Goal: Information Seeking & Learning: Learn about a topic

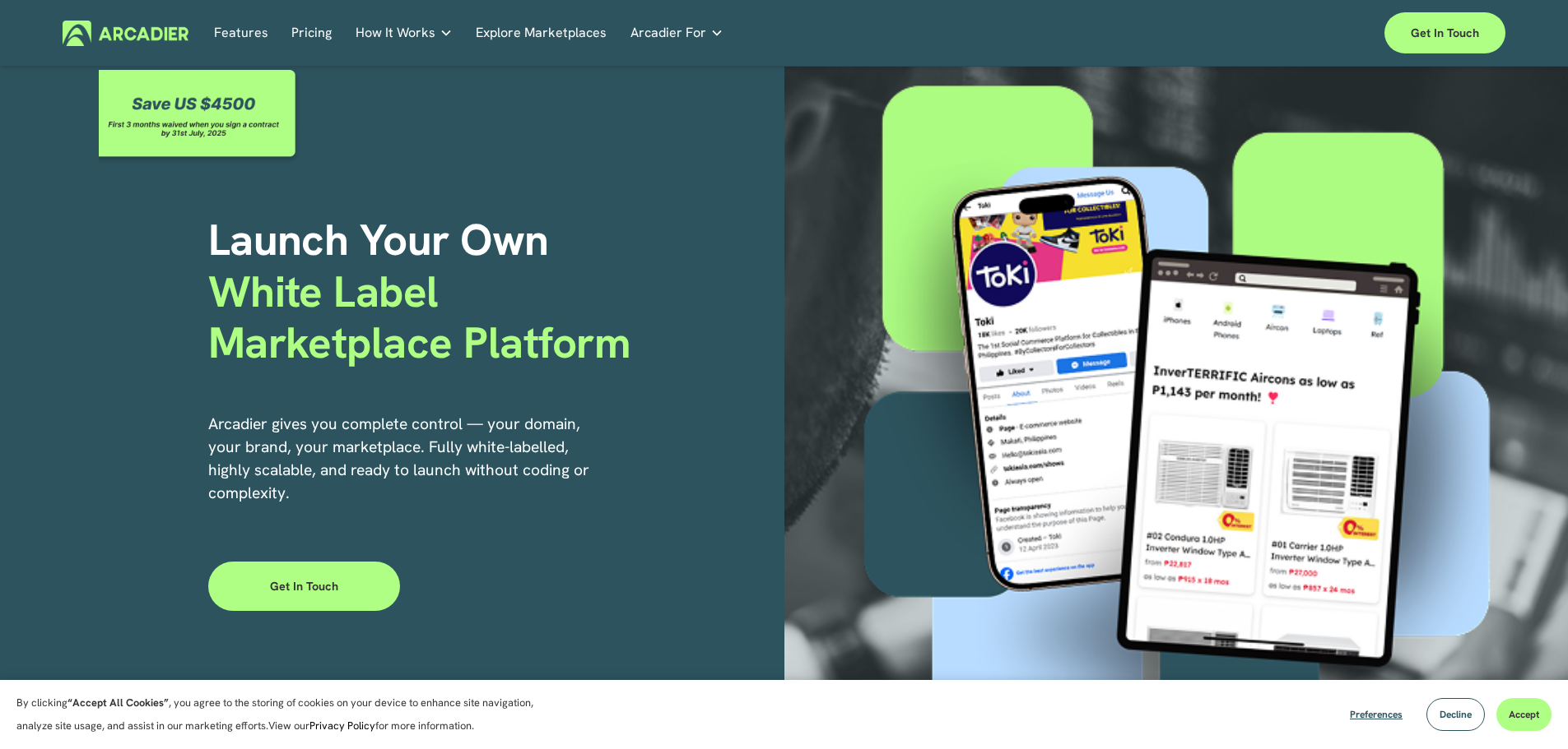
click at [307, 32] on link "Pricing" at bounding box center [312, 33] width 40 height 25
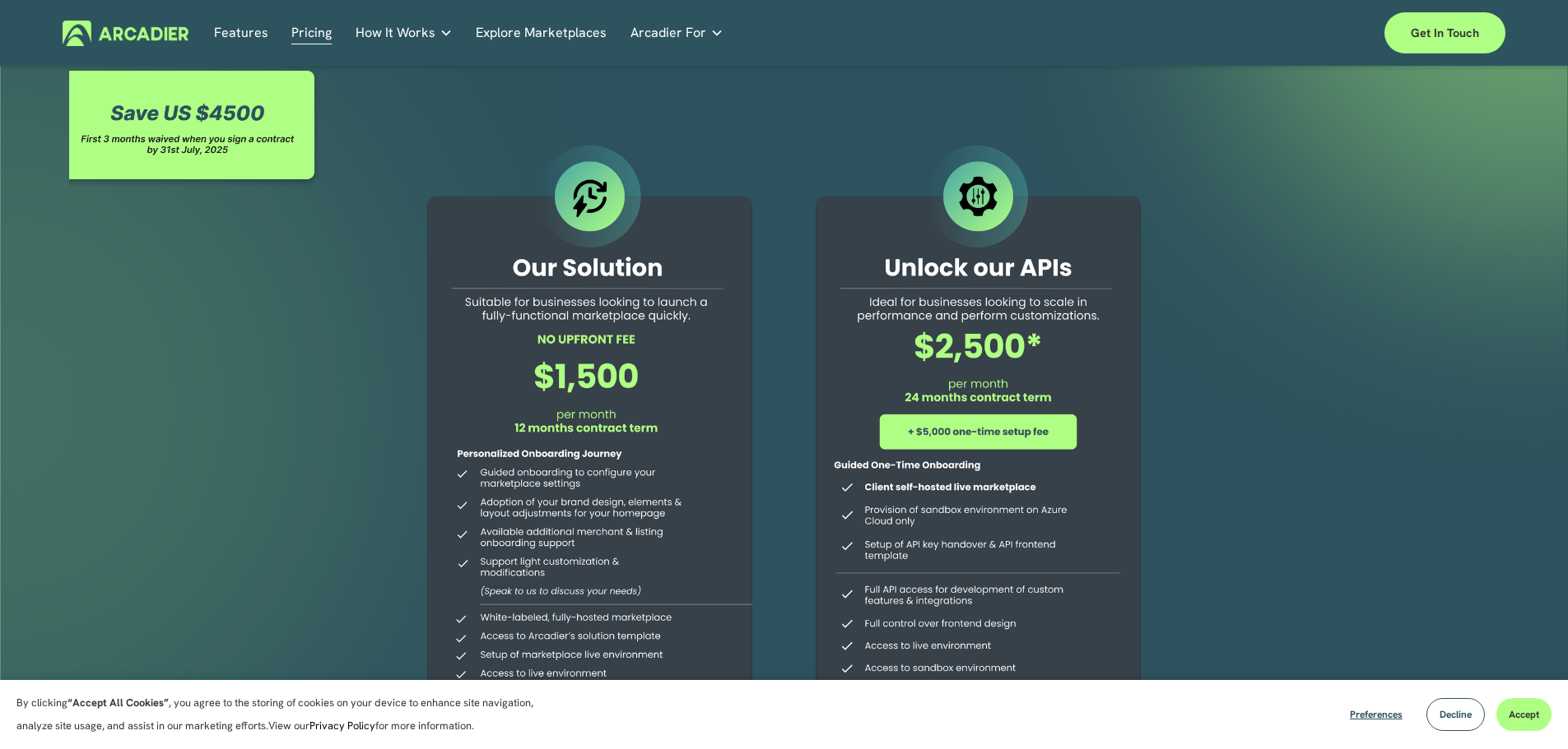
click at [528, 32] on link "Explore Marketplaces" at bounding box center [541, 33] width 131 height 25
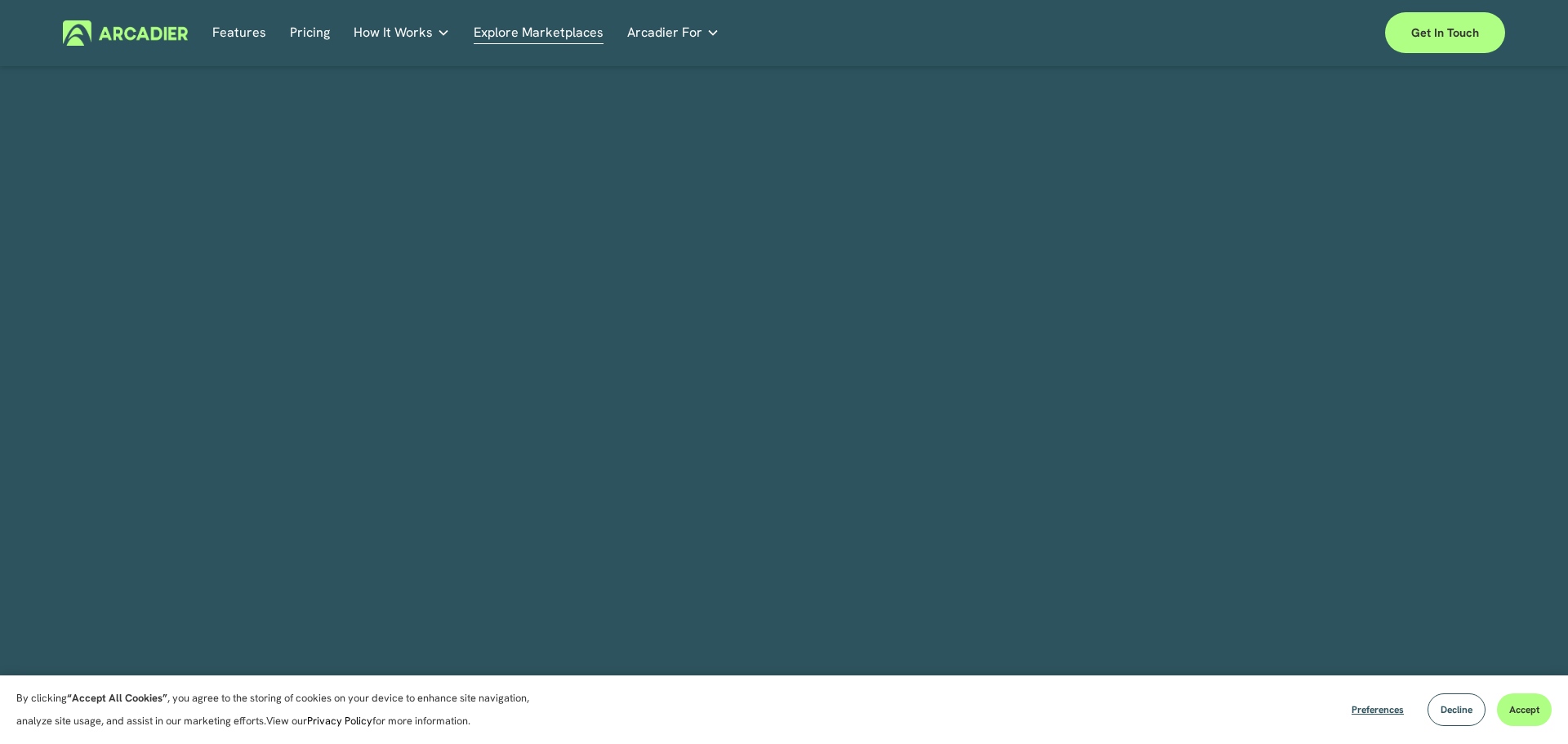
click at [1055, 458] on div "By clicking “Accept All Cookies” , you agree to the storing of cookies on your …" at bounding box center [784, 372] width 1568 height 744
click at [515, 30] on link "Explore Marketplaces" at bounding box center [538, 33] width 130 height 25
click at [644, 32] on span "Arcadier For" at bounding box center [664, 33] width 75 height 23
click at [574, 31] on link "Explore Marketplaces" at bounding box center [538, 33] width 130 height 25
click at [1464, 706] on span "Decline" at bounding box center [1456, 710] width 32 height 13
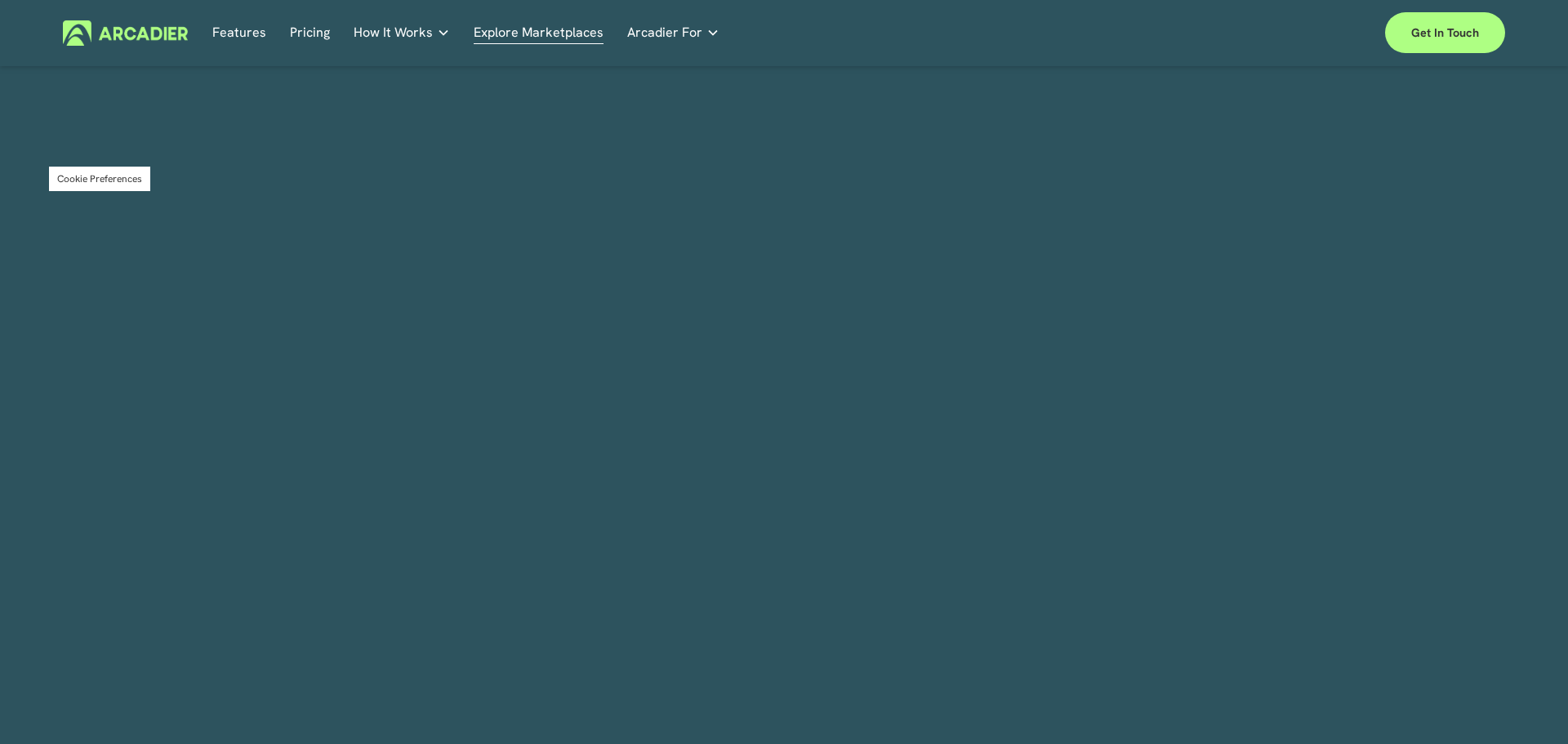
click at [86, 177] on button "Cookie Preferences" at bounding box center [99, 178] width 85 height 13
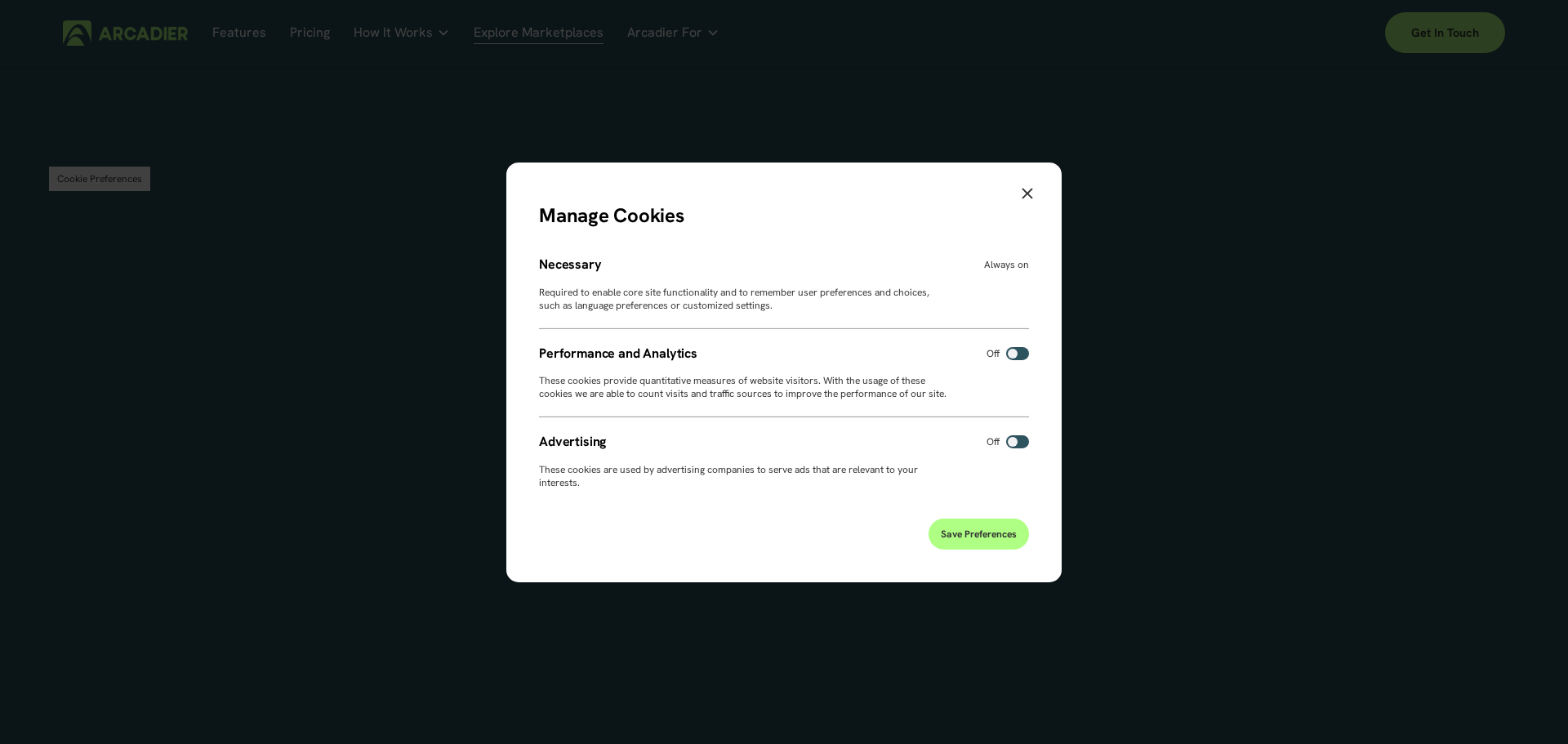
click at [978, 541] on span "Save Preferences" at bounding box center [979, 534] width 76 height 13
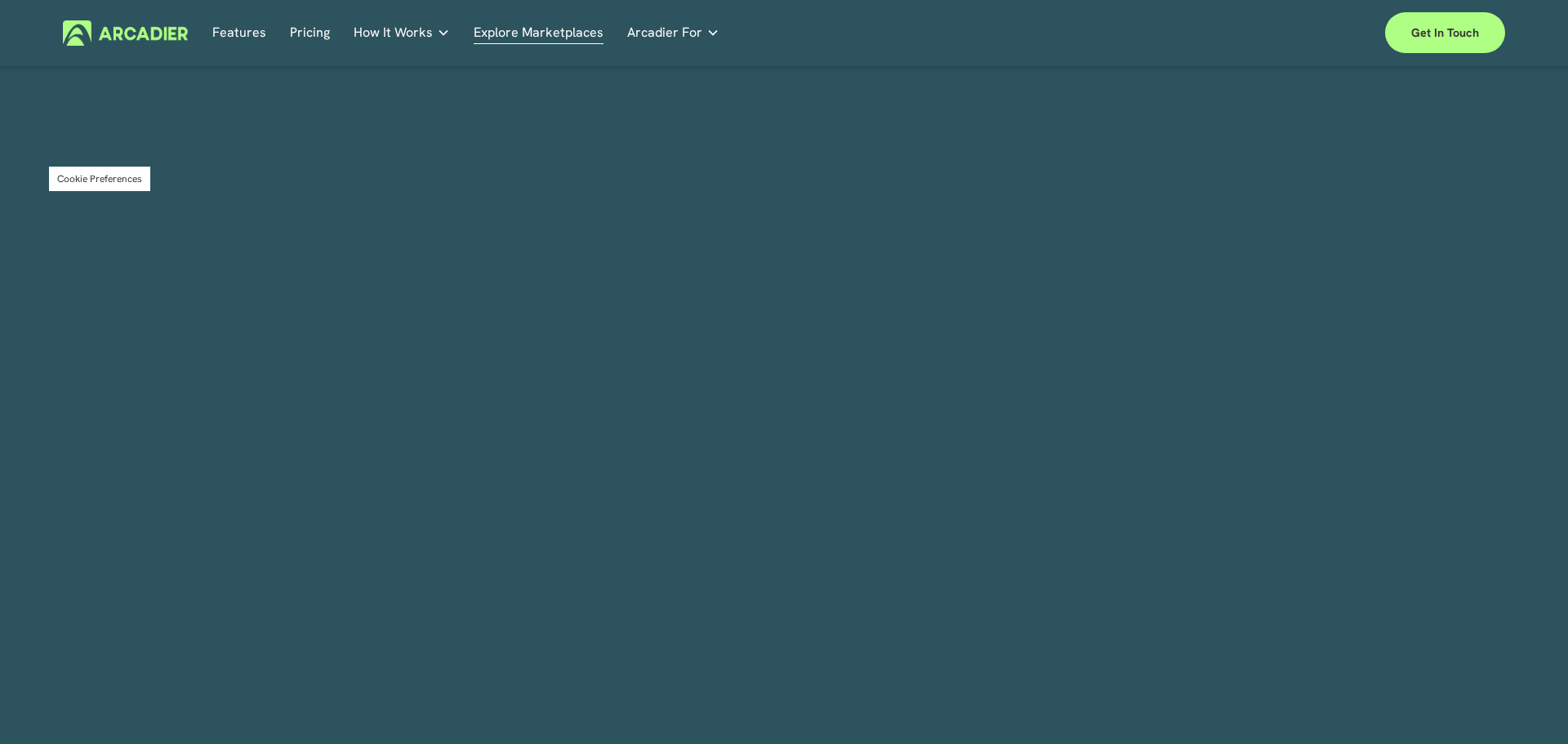
click at [402, 33] on span "How It Works" at bounding box center [393, 33] width 79 height 23
click at [303, 28] on link "Pricing" at bounding box center [309, 33] width 40 height 25
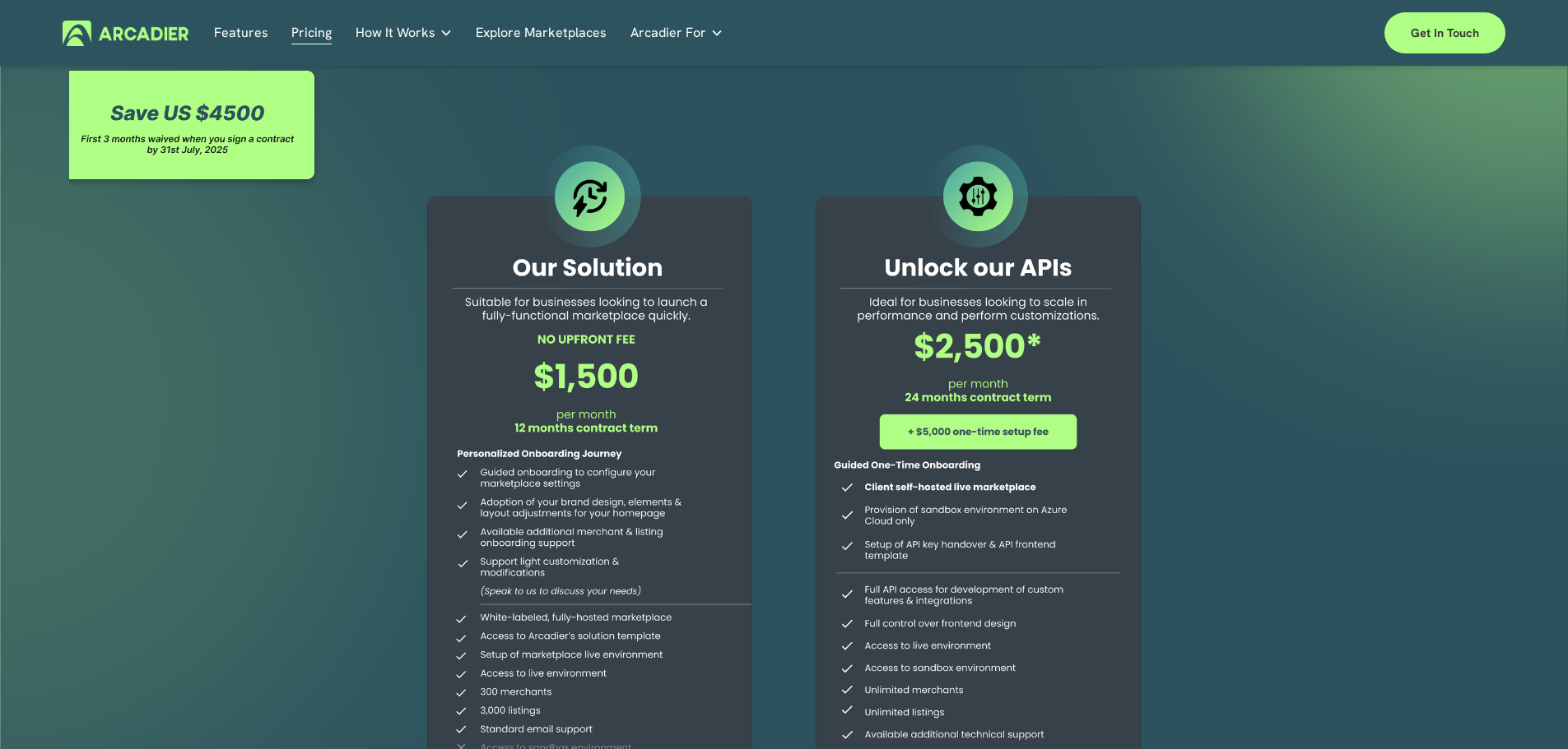
click at [515, 32] on link "Explore Marketplaces" at bounding box center [541, 33] width 131 height 25
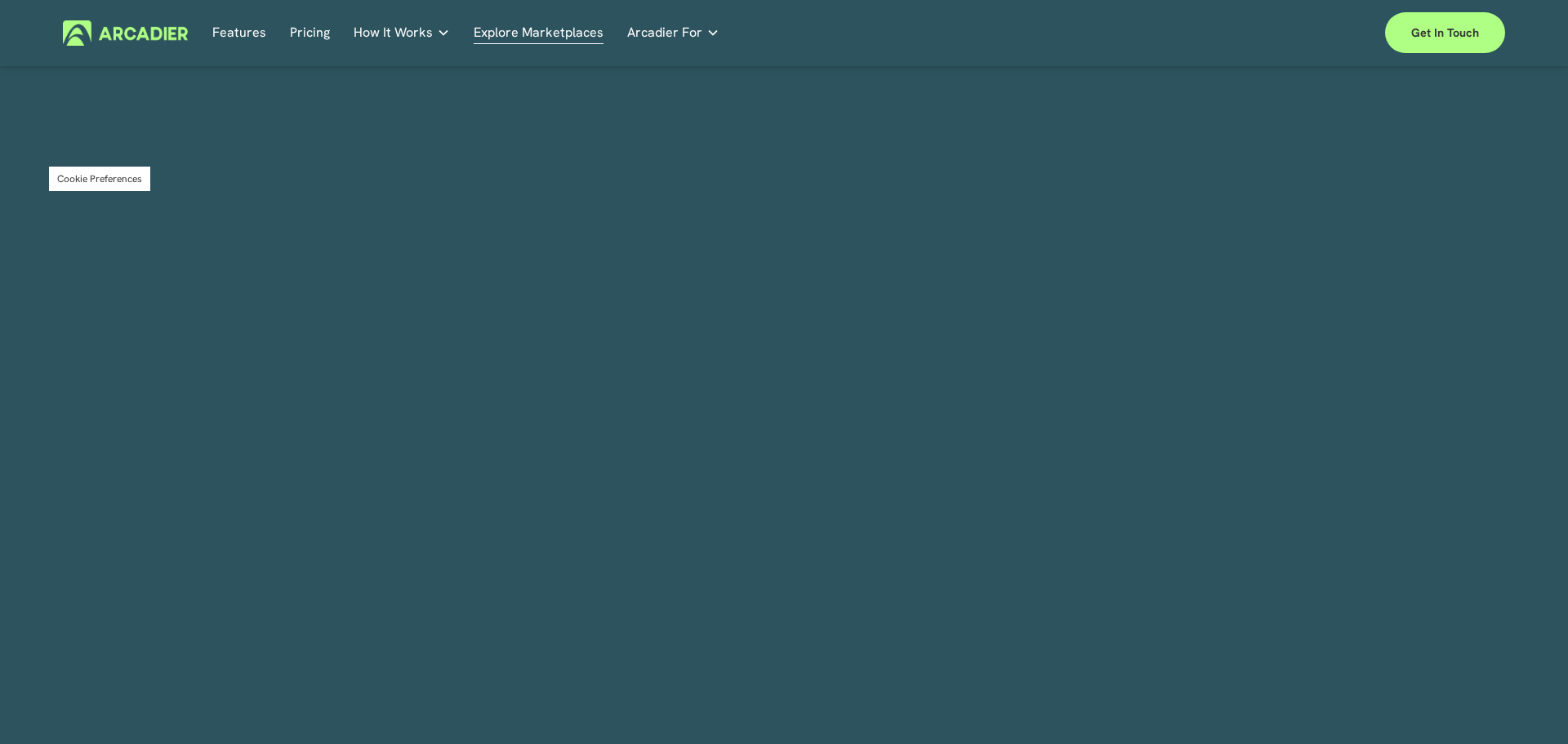
click at [0, 0] on link "Automotive Associations We power automotive association member services seamles…" at bounding box center [0, 0] width 0 height 0
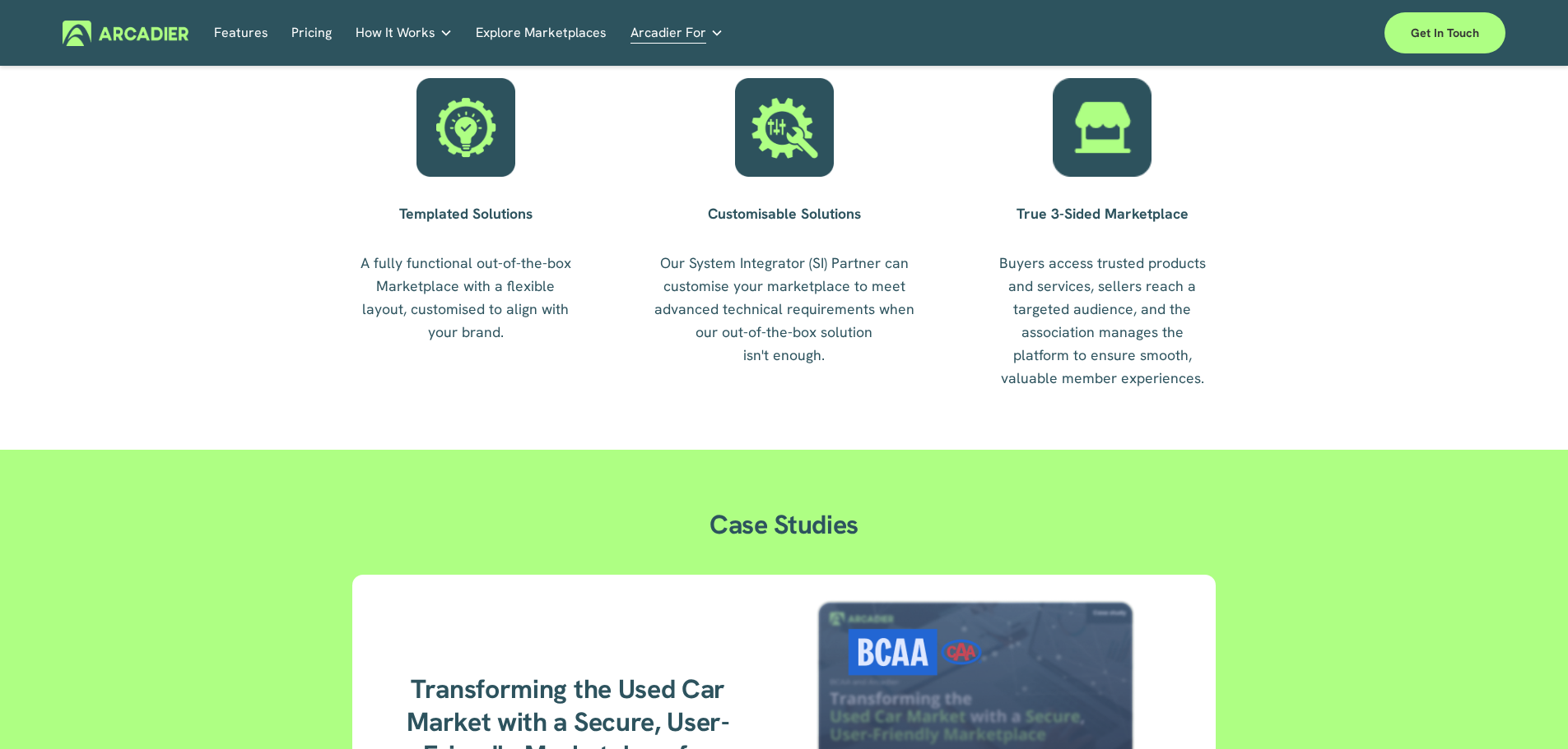
scroll to position [1974, 0]
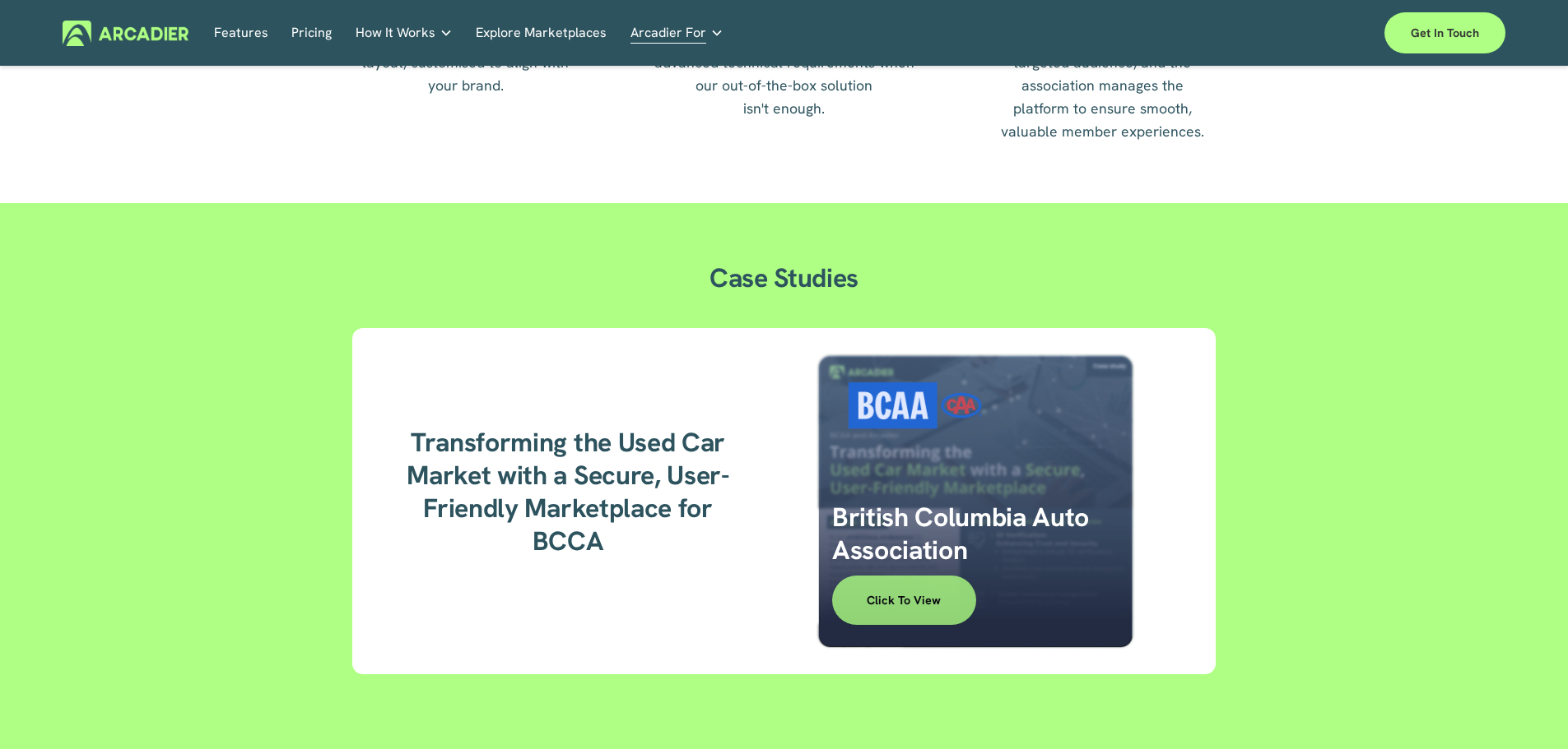
click at [877, 598] on link "Click to View" at bounding box center [904, 600] width 144 height 49
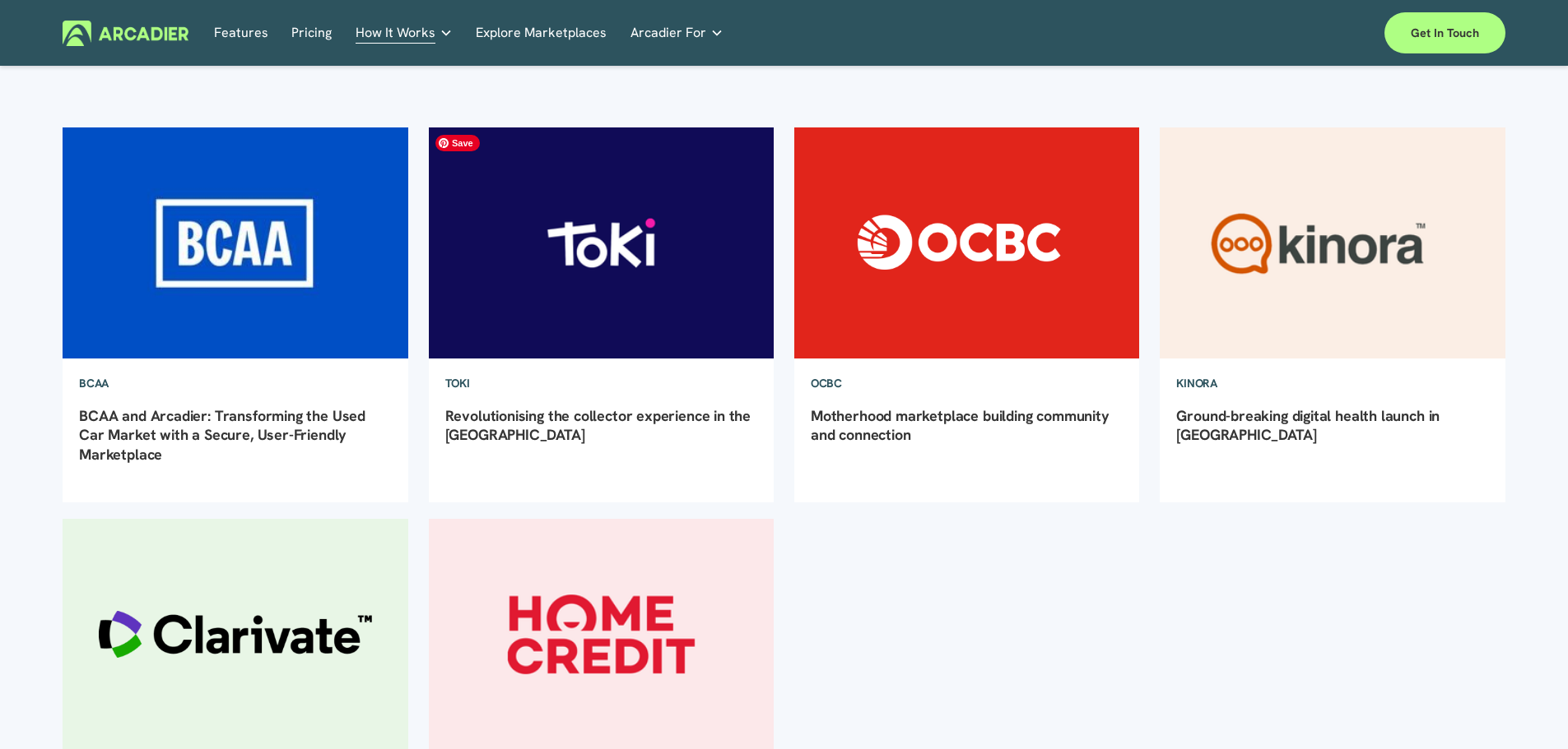
scroll to position [411, 0]
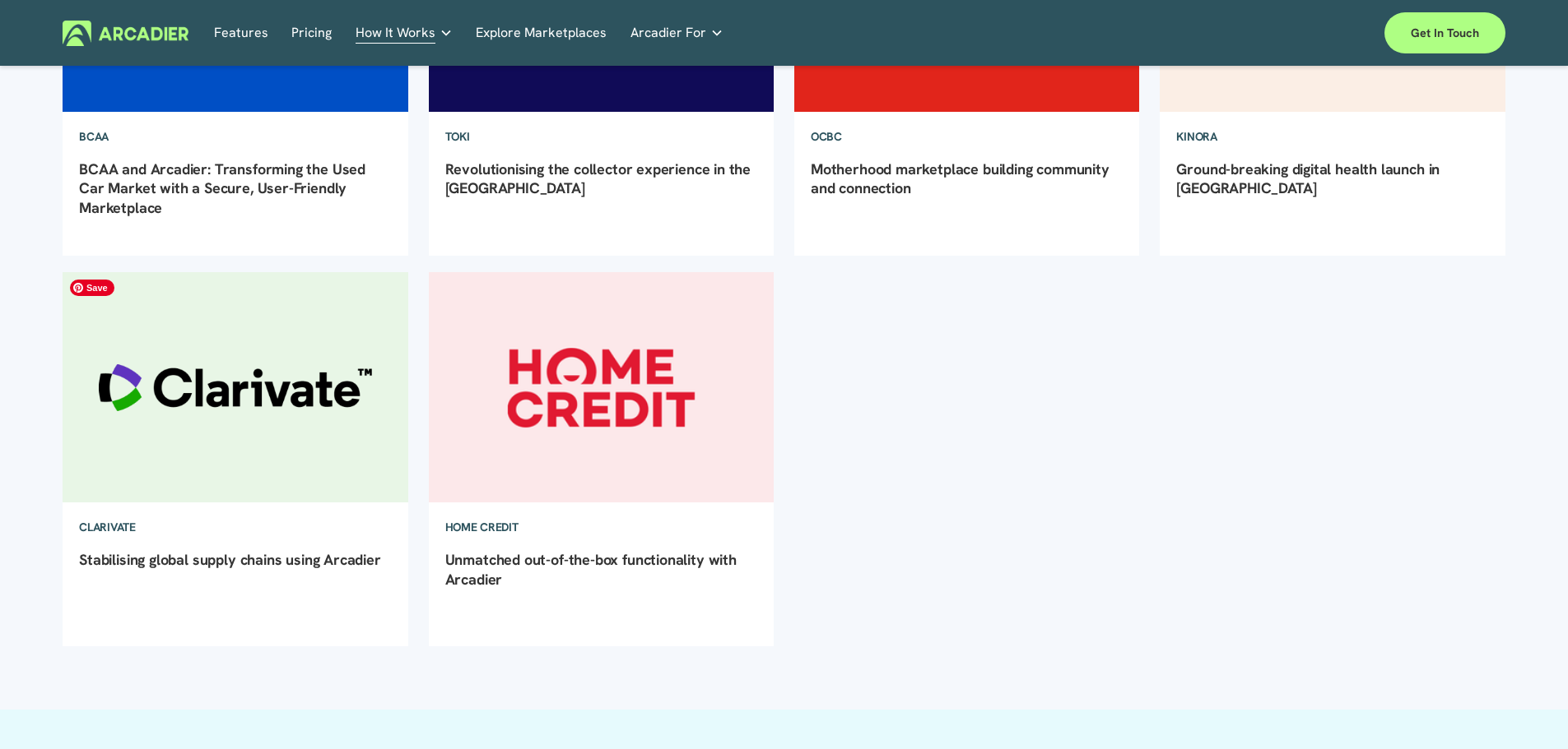
click at [292, 389] on img at bounding box center [235, 387] width 349 height 233
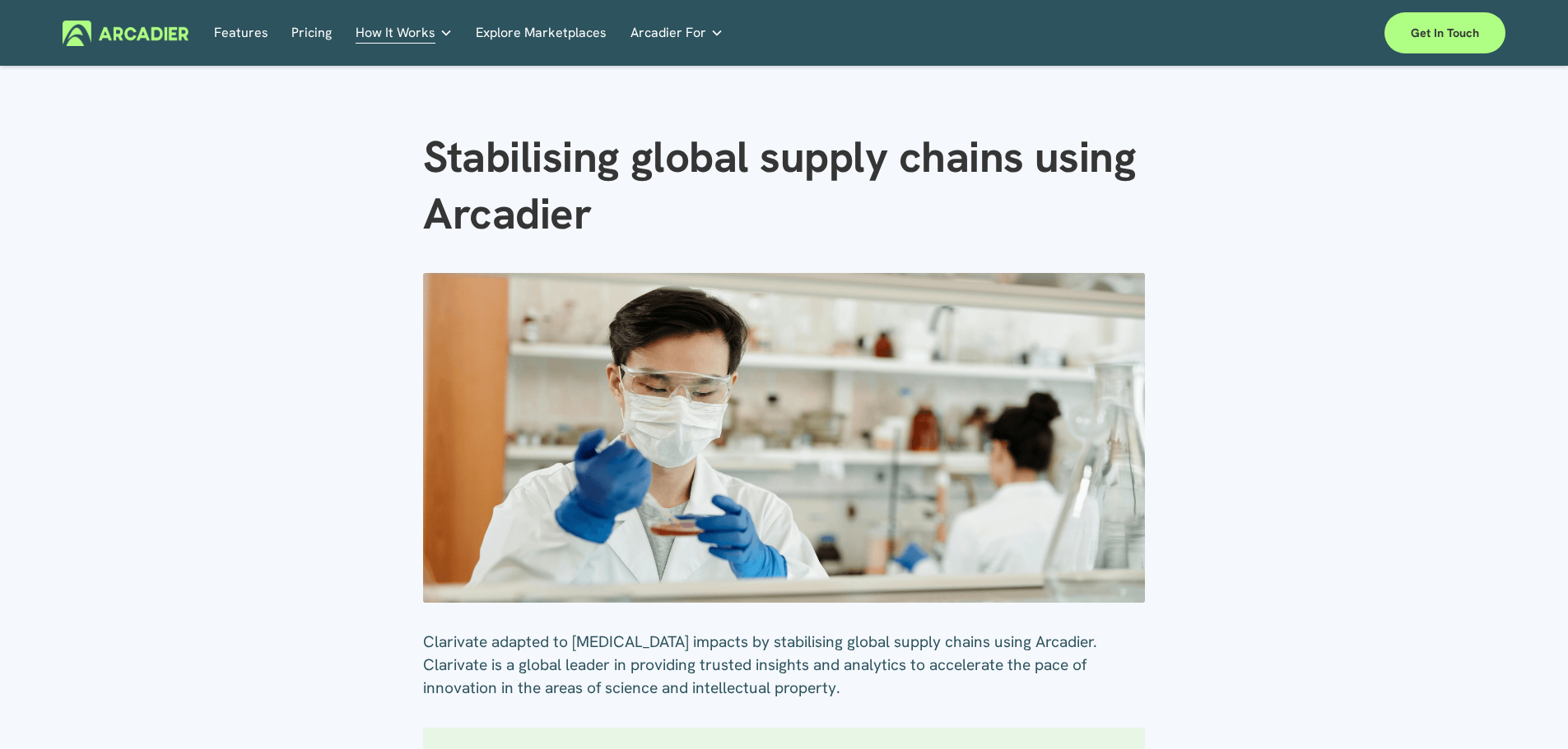
click at [127, 31] on img at bounding box center [125, 33] width 126 height 25
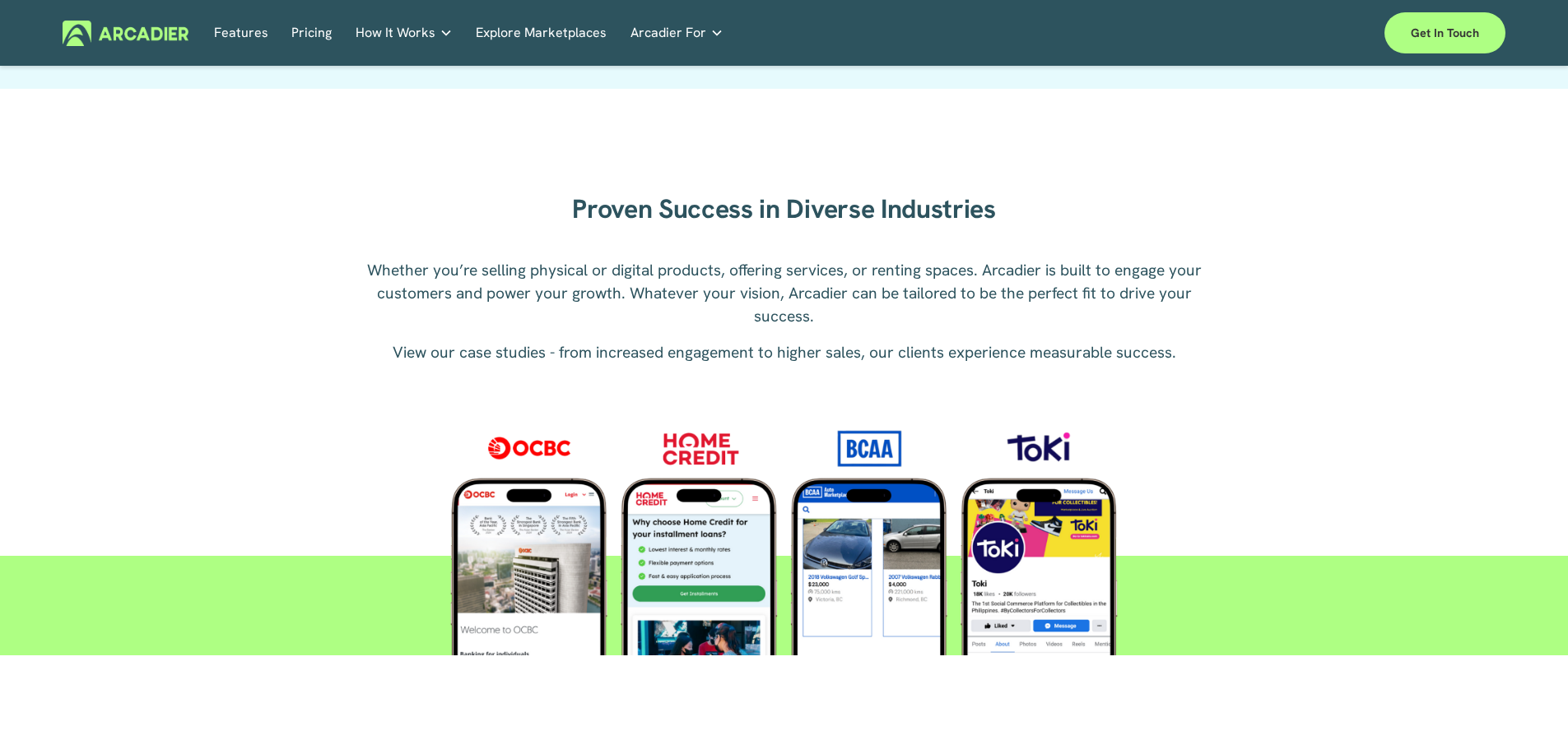
scroll to position [2090, 0]
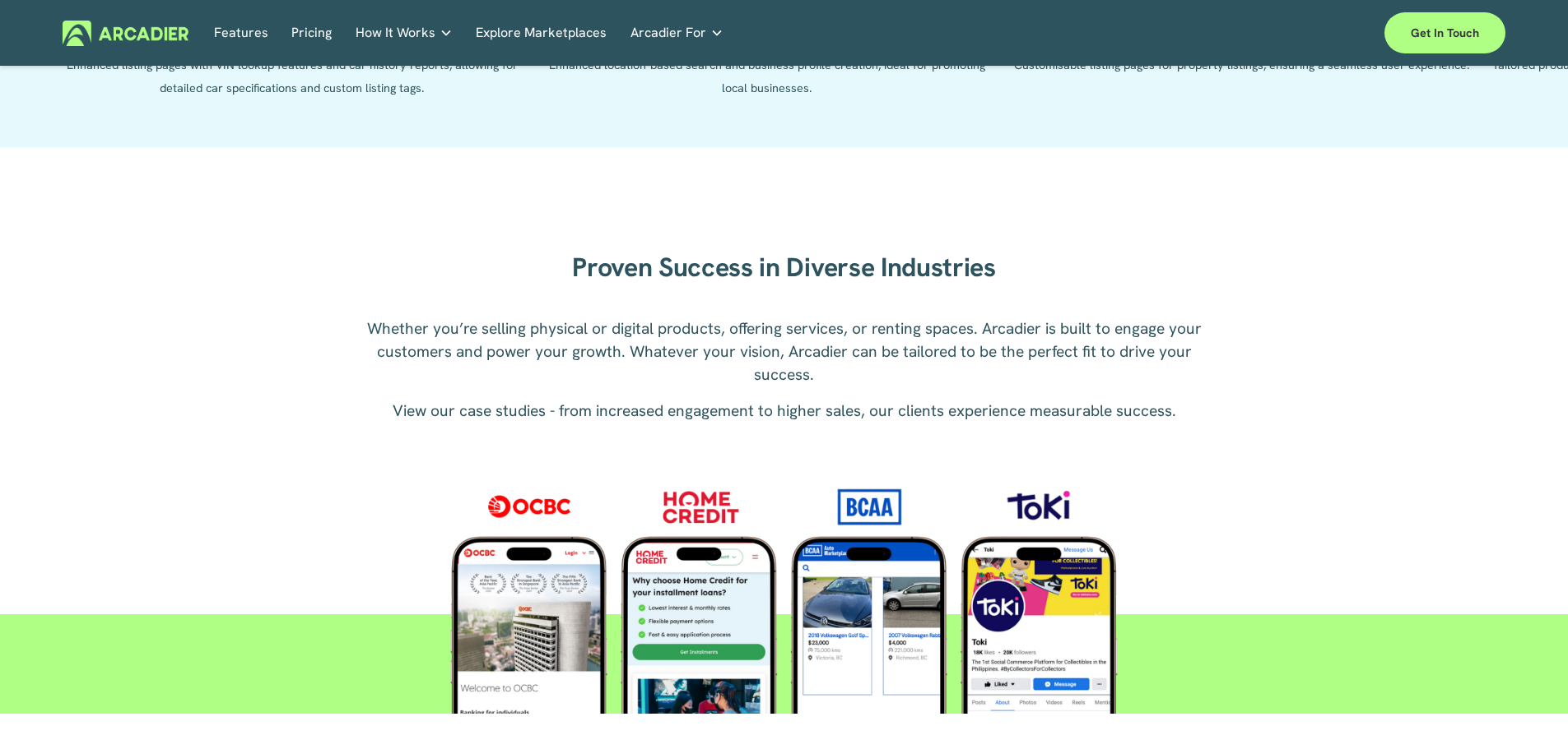
click at [0, 0] on h5 "Why Arcadier" at bounding box center [0, 0] width 0 height 0
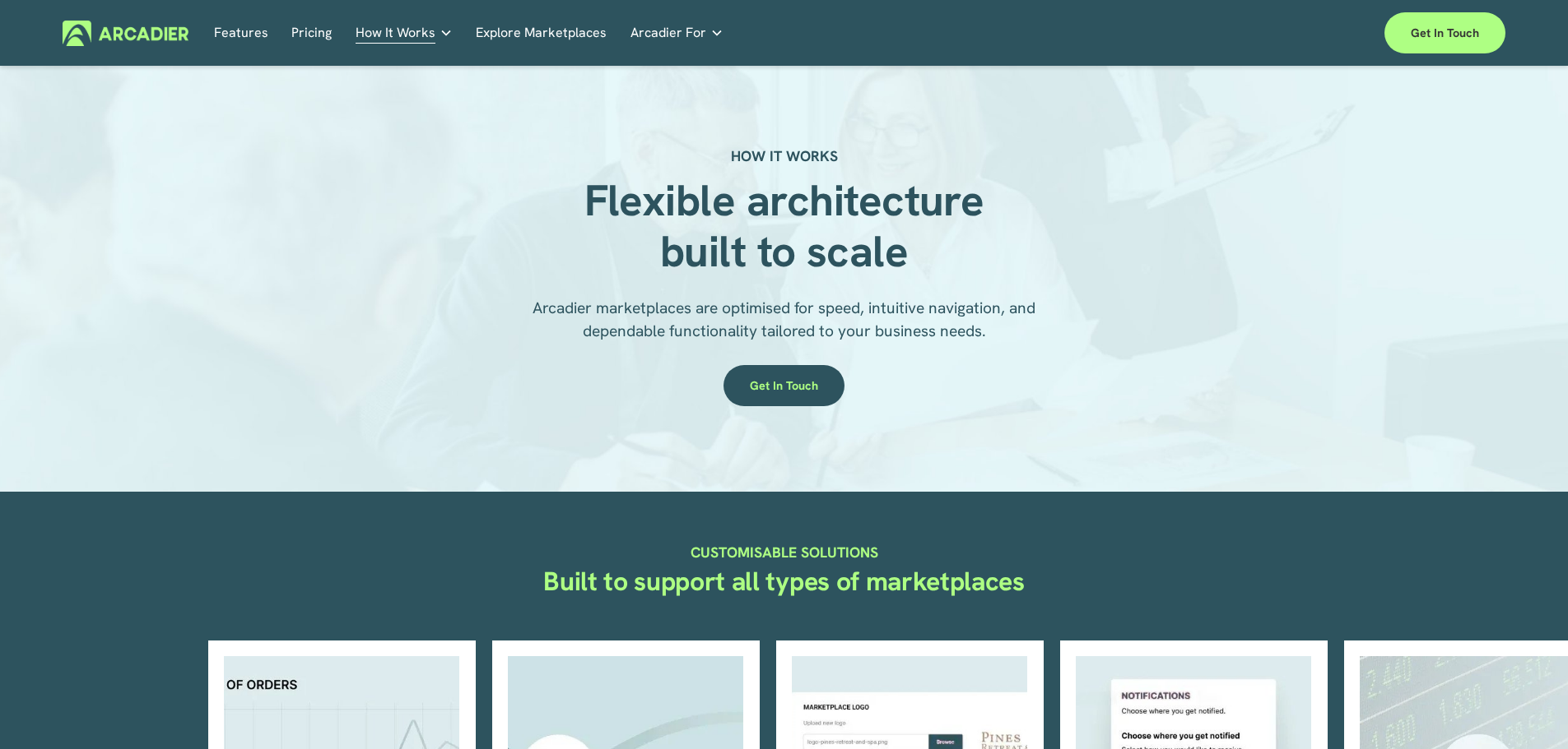
click at [645, 24] on span "Arcadier For" at bounding box center [668, 33] width 76 height 23
click at [561, 25] on link "Explore Marketplaces" at bounding box center [541, 33] width 131 height 25
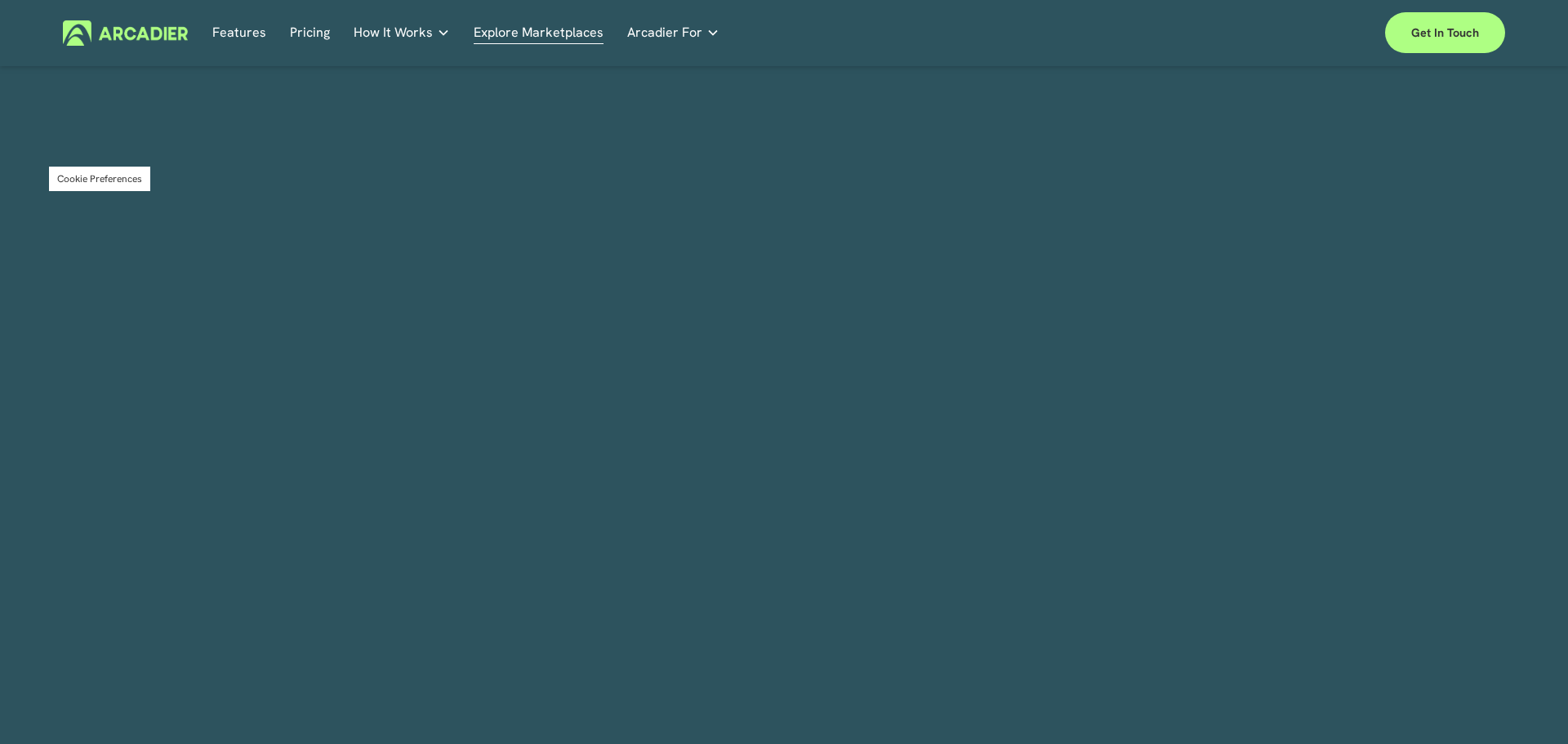
drag, startPoint x: 109, startPoint y: 172, endPoint x: 123, endPoint y: 297, distance: 125.8
click at [123, 310] on div "0 Skip to Content" at bounding box center [784, 372] width 1568 height 744
click at [98, 172] on section "Cookie Preferences" at bounding box center [100, 178] width 102 height 24
click at [109, 187] on section "Cookie Preferences" at bounding box center [100, 178] width 102 height 24
click at [387, 29] on span "How It Works" at bounding box center [393, 33] width 79 height 23
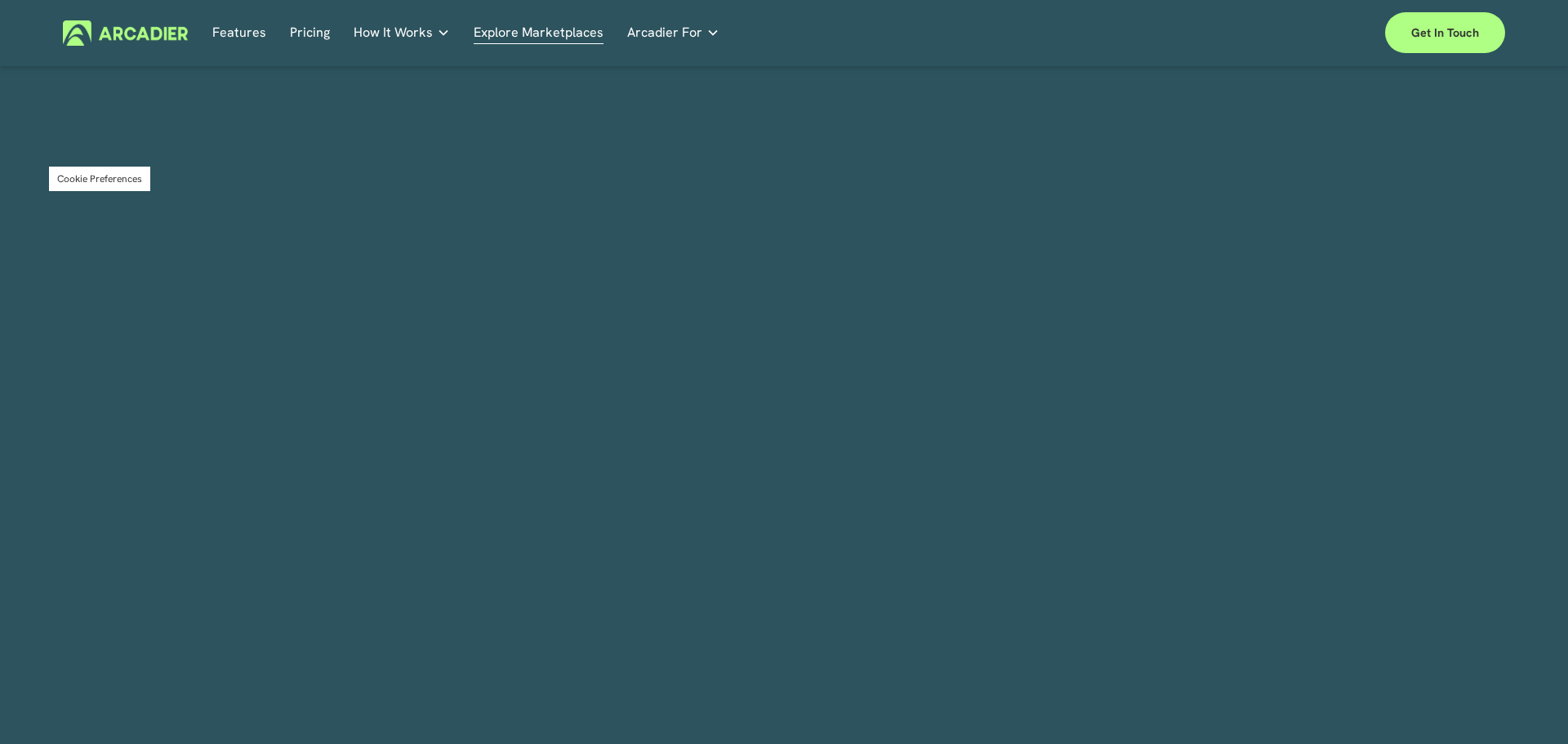
click at [0, 0] on p "Intuitive marketplaces tailored to your business needs." at bounding box center [0, 0] width 0 height 0
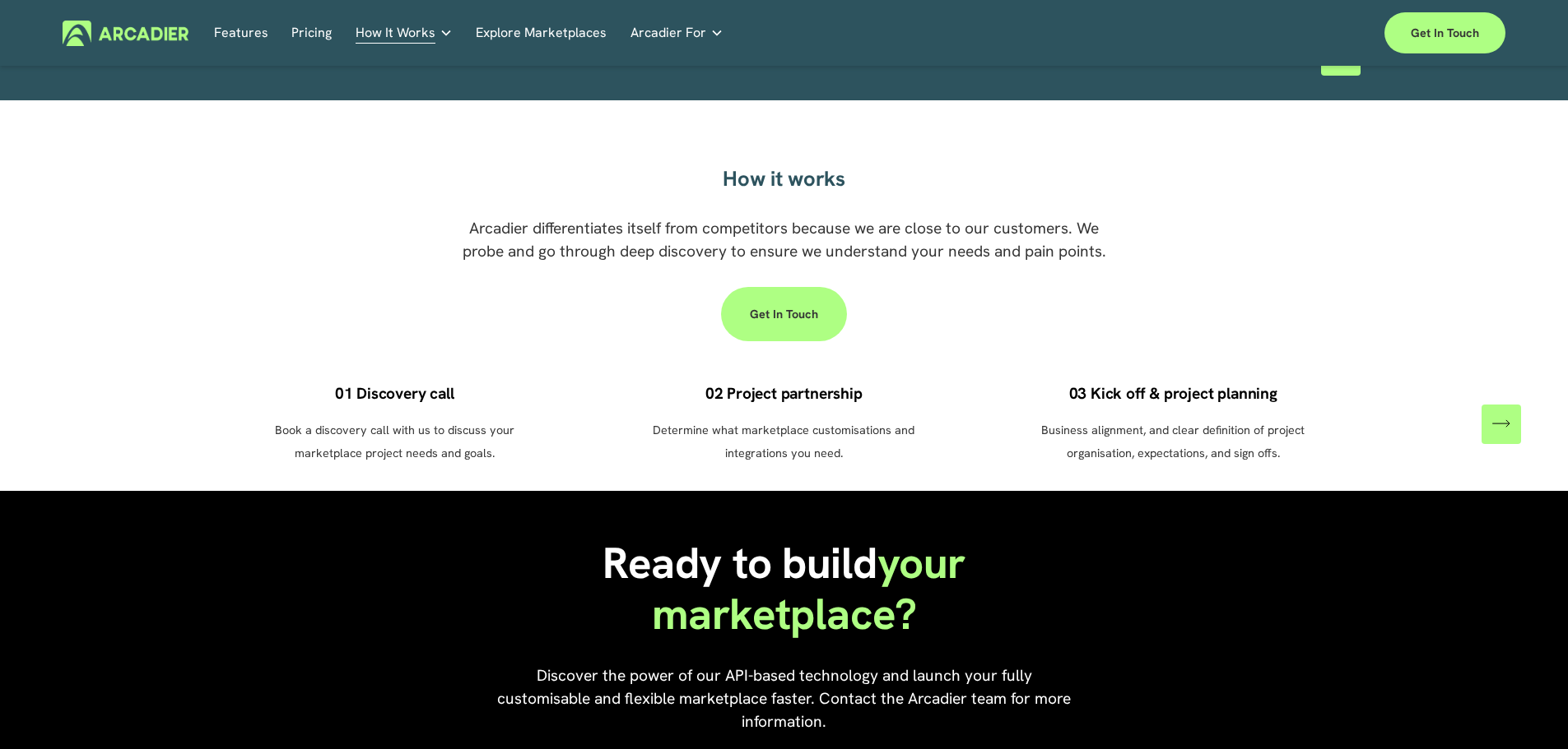
scroll to position [1069, 0]
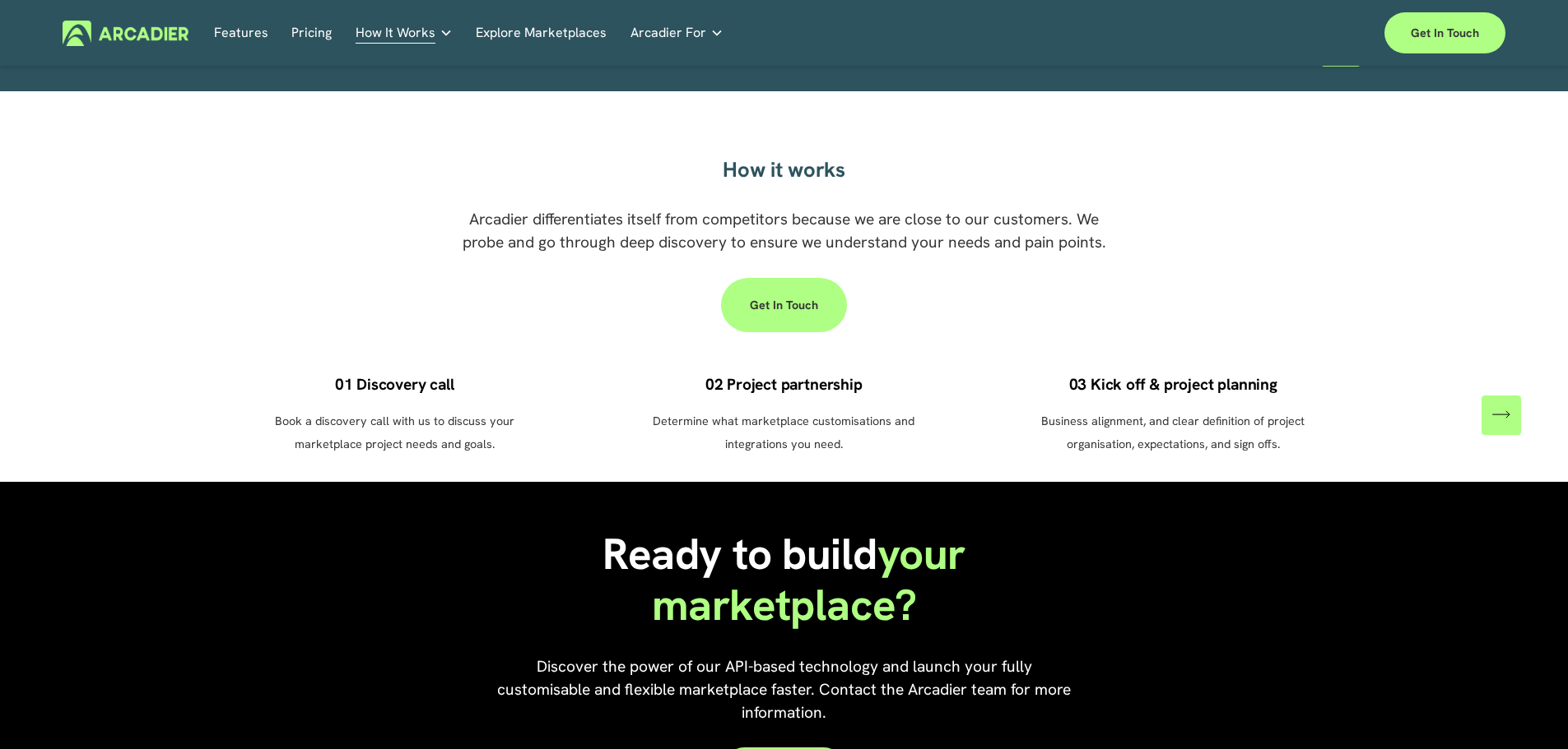
click at [1501, 405] on icon "\a \a \a Next\a \a" at bounding box center [1500, 414] width 18 height 18
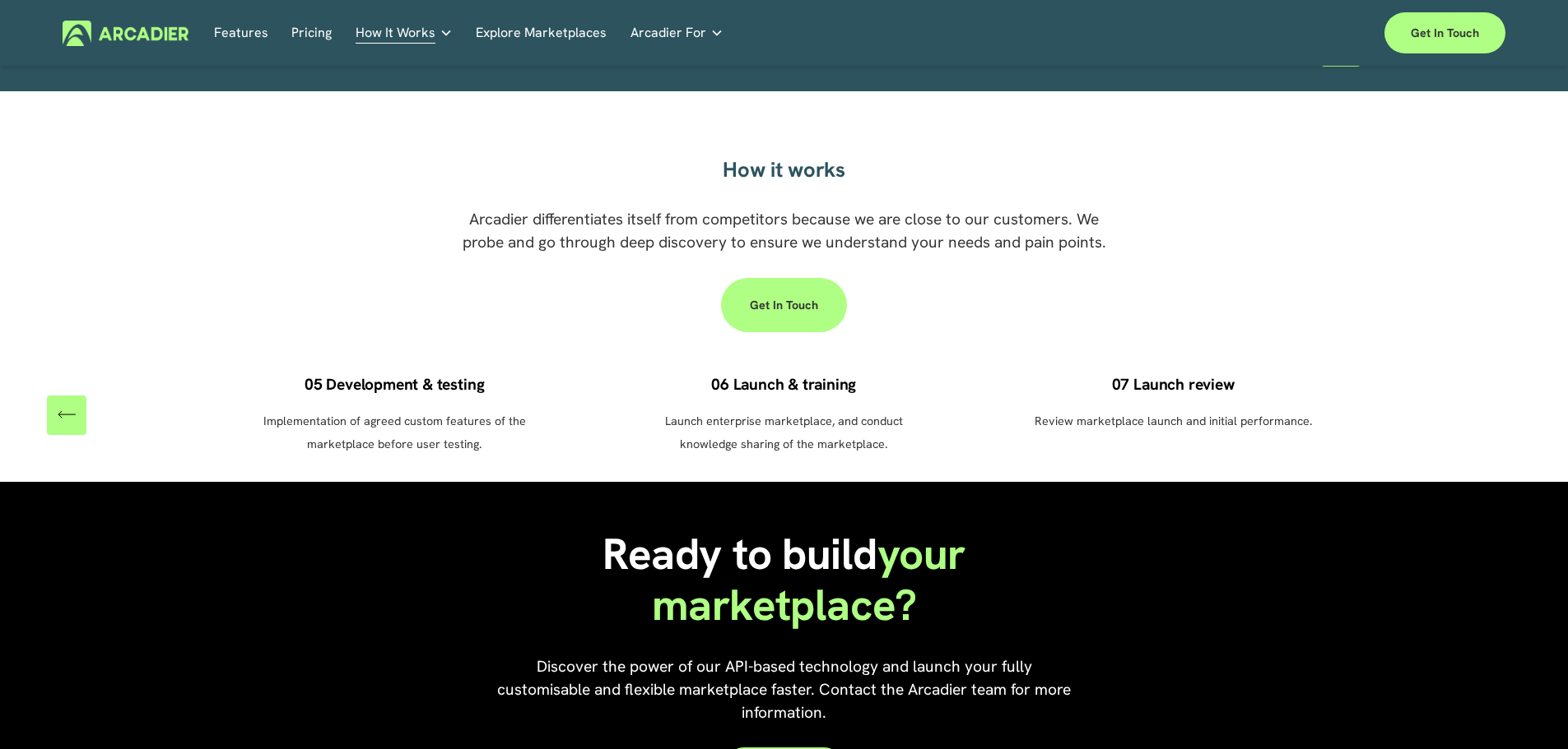
click at [1501, 397] on div "01 Discovery call Book a discovery call with us to discuss your marketplace pro…" at bounding box center [784, 415] width 1568 height 81
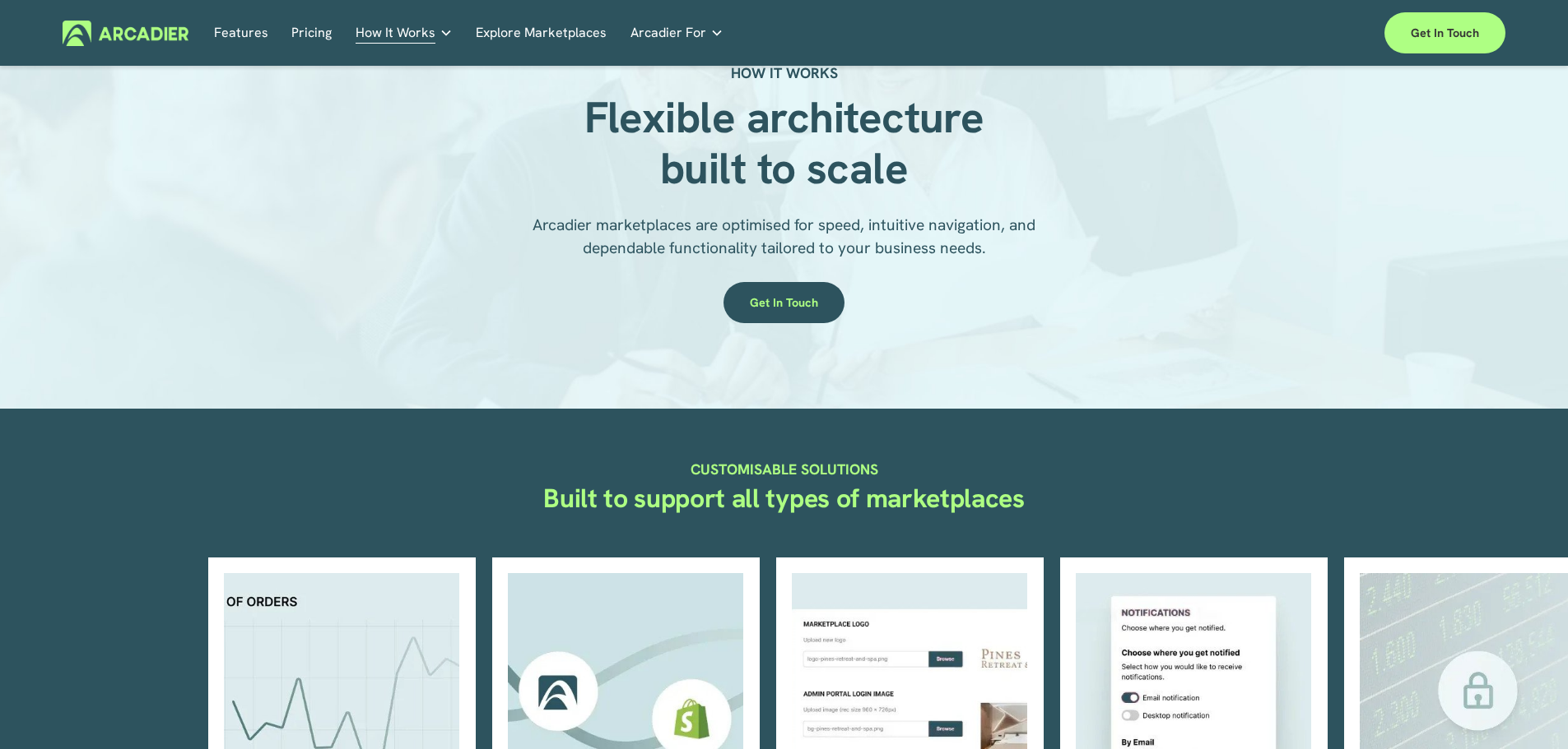
scroll to position [0, 0]
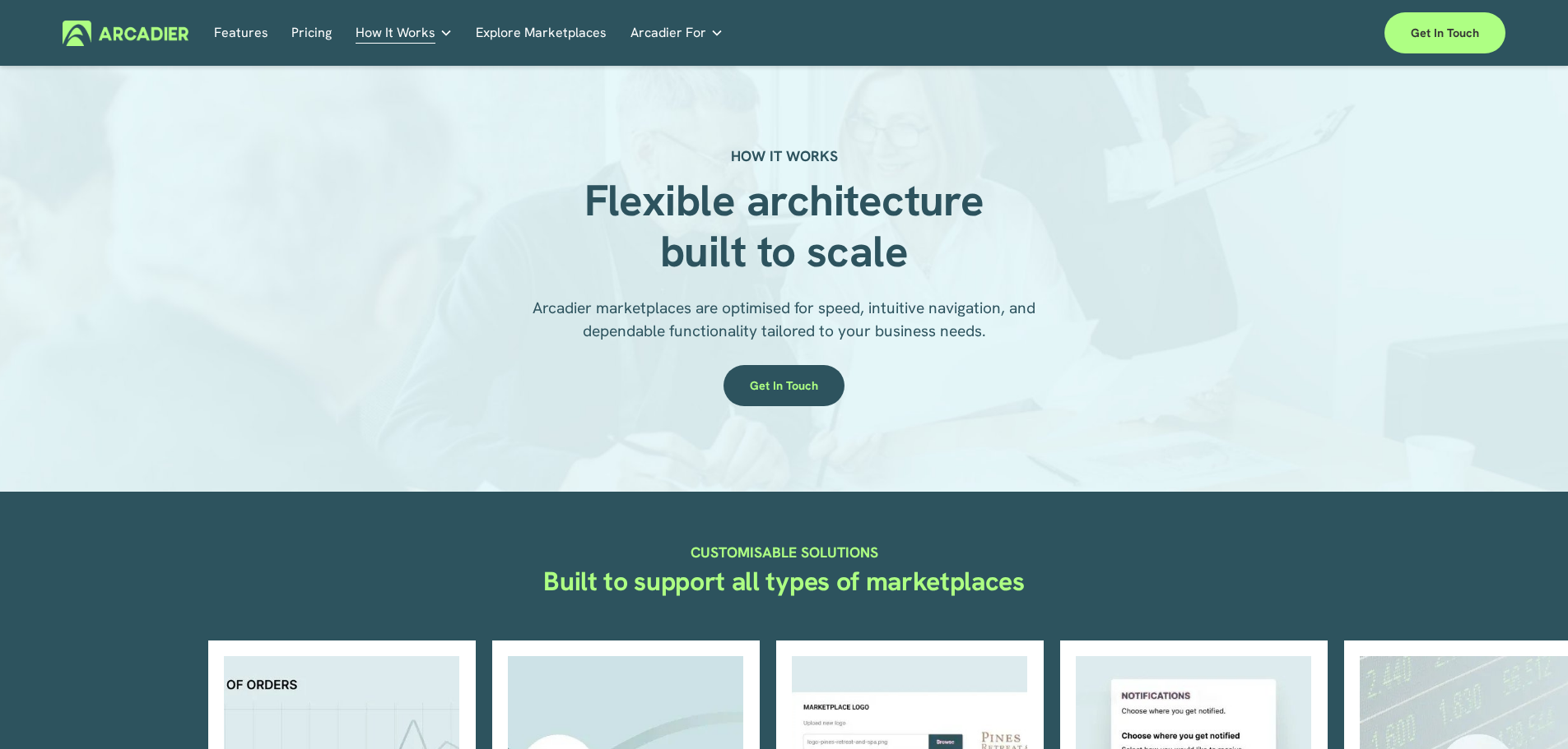
click at [547, 30] on link "Explore Marketplaces" at bounding box center [541, 33] width 131 height 25
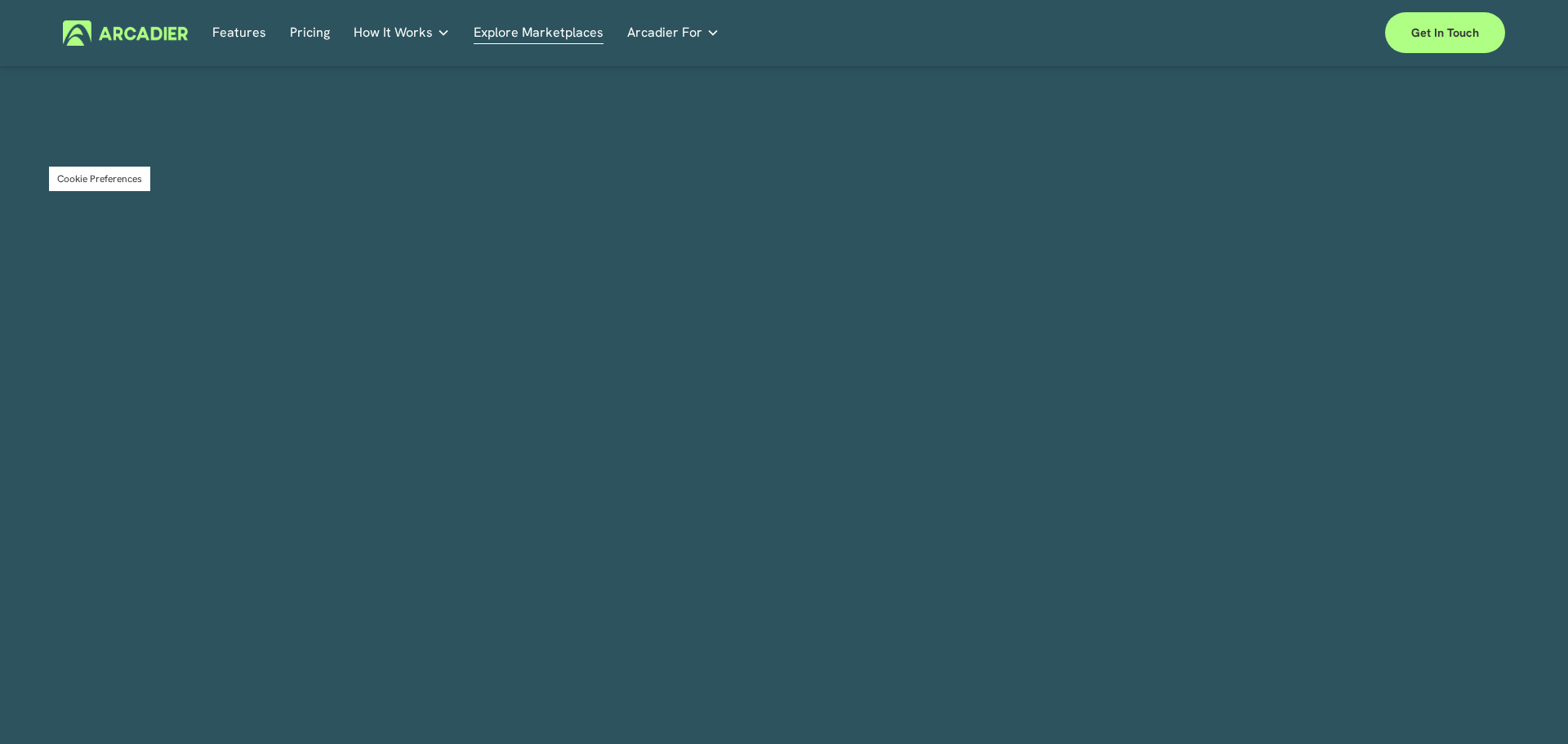
click at [0, 0] on link "Retail Marketplaces Whatever you are offering to your customer, we bring it all…" at bounding box center [0, 0] width 0 height 0
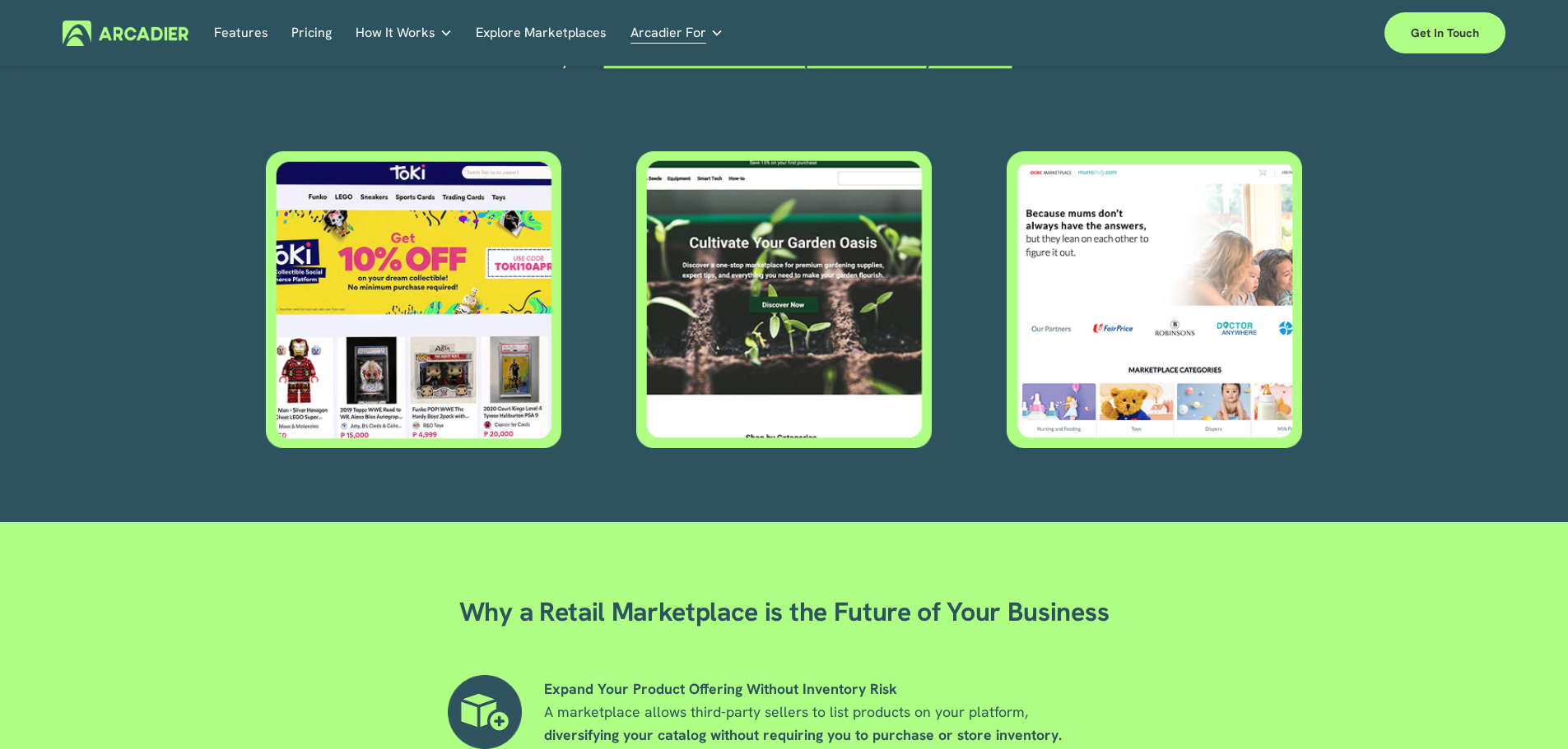
scroll to position [740, 0]
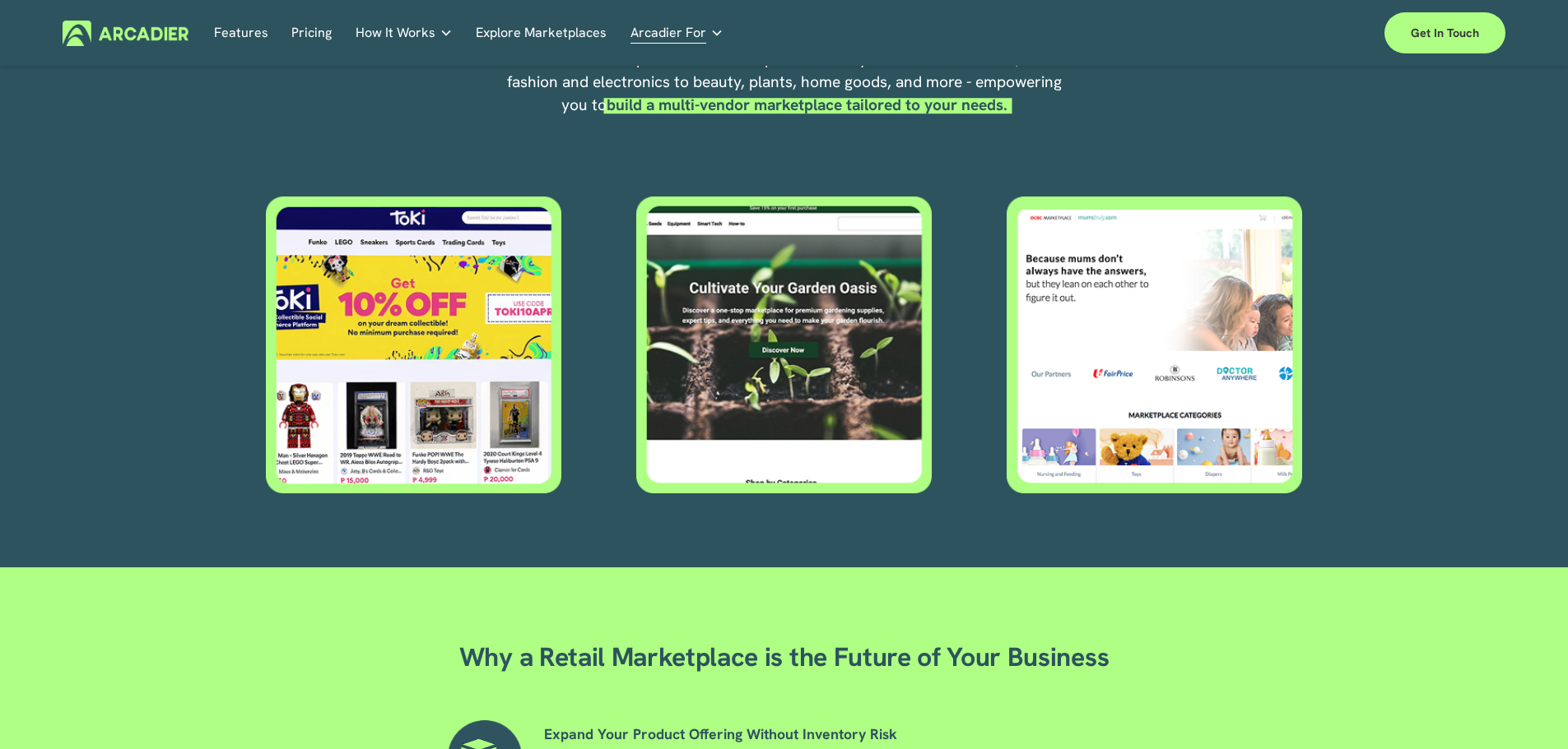
click at [388, 319] on div at bounding box center [413, 345] width 295 height 297
click at [833, 324] on div at bounding box center [784, 345] width 295 height 297
click at [1121, 312] on div at bounding box center [1154, 345] width 295 height 297
click at [888, 332] on div at bounding box center [784, 345] width 295 height 297
click at [373, 390] on div at bounding box center [413, 345] width 295 height 297
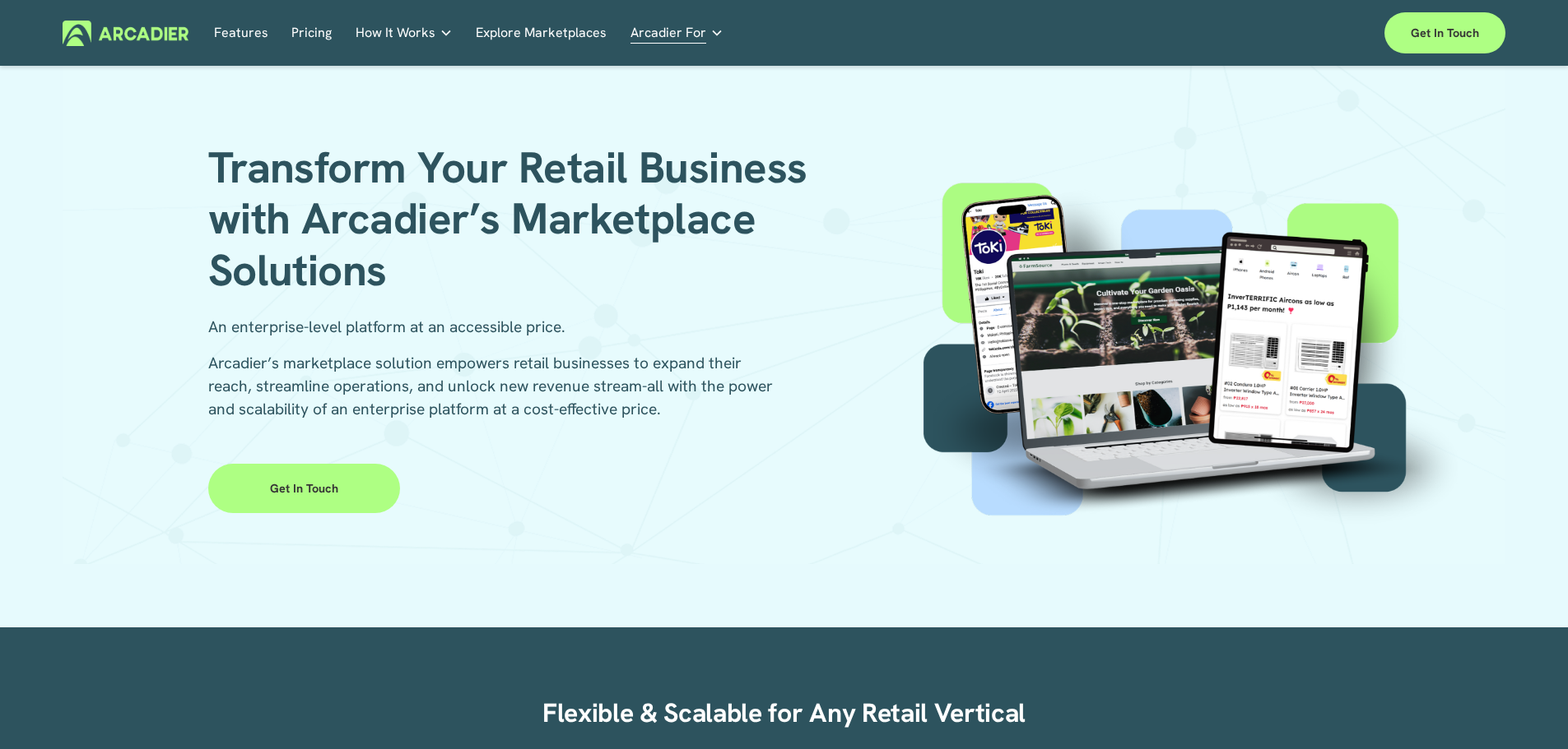
scroll to position [0, 0]
